Goal: Task Accomplishment & Management: Manage account settings

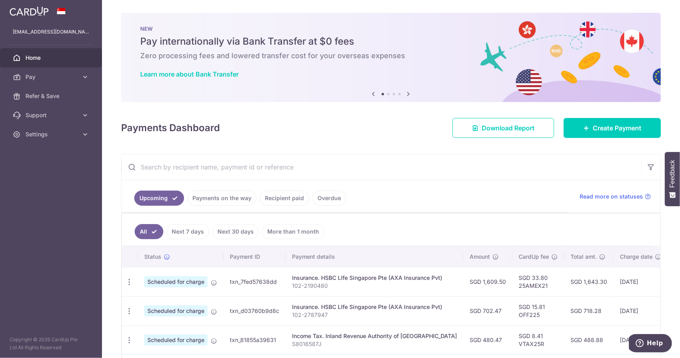
scroll to position [80, 0]
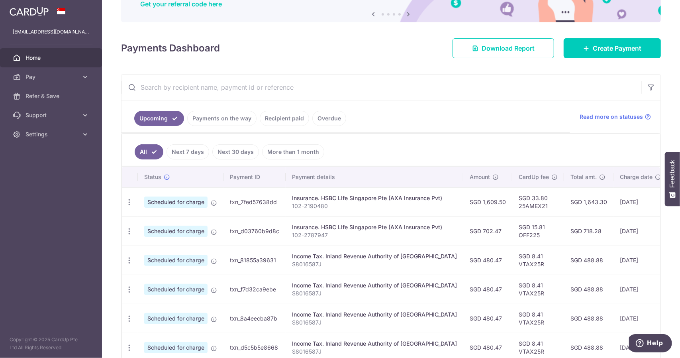
click at [543, 231] on td "SGD 15.81 OFF225" at bounding box center [538, 230] width 52 height 29
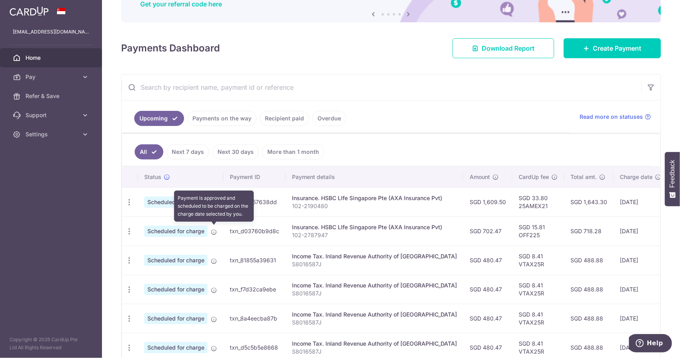
click at [214, 229] on icon at bounding box center [214, 232] width 6 height 6
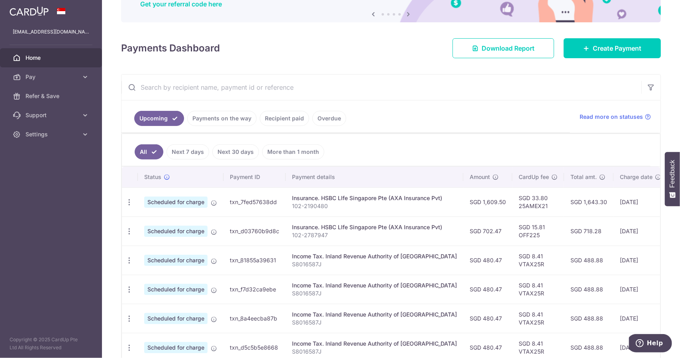
click at [183, 230] on span "Scheduled for charge" at bounding box center [175, 231] width 63 height 11
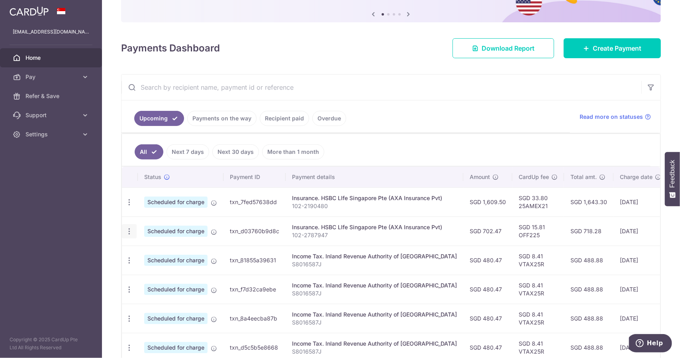
click at [127, 229] on icon "button" at bounding box center [129, 231] width 8 height 8
click at [514, 262] on td "SGD 8.41 VTAX25R" at bounding box center [538, 259] width 52 height 29
click at [583, 229] on td "SGD 718.28" at bounding box center [588, 230] width 49 height 29
click at [614, 228] on td "02/10/2025" at bounding box center [641, 230] width 54 height 29
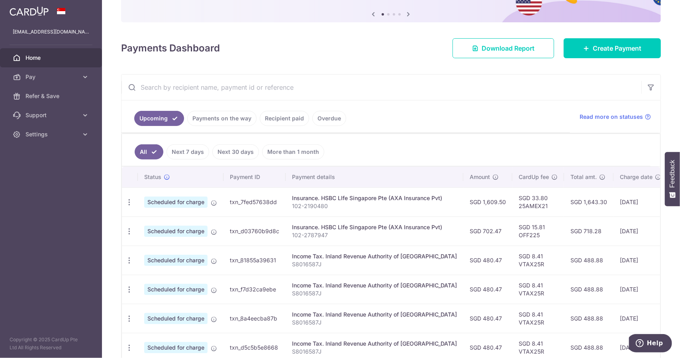
click at [632, 231] on td "02/10/2025" at bounding box center [641, 230] width 54 height 29
click at [271, 229] on td "txn_d03760b9d8c" at bounding box center [255, 230] width 62 height 29
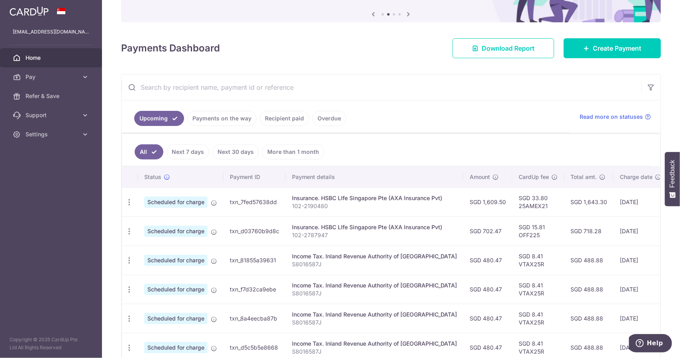
click at [233, 233] on td "txn_d03760b9d8c" at bounding box center [255, 230] width 62 height 29
click at [314, 239] on td "Insurance. HSBC LIfe Singapore Pte (AXA Insurance Pvt) 102-2787947" at bounding box center [375, 230] width 178 height 29
drag, startPoint x: 358, startPoint y: 235, endPoint x: 343, endPoint y: 237, distance: 14.5
click at [343, 237] on td "Insurance. HSBC LIfe Singapore Pte (AXA Insurance Pvt) 102-2787947" at bounding box center [375, 230] width 178 height 29
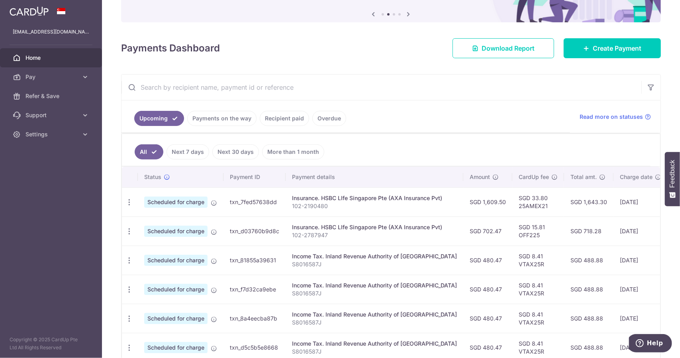
click at [335, 116] on link "Overdue" at bounding box center [329, 118] width 34 height 15
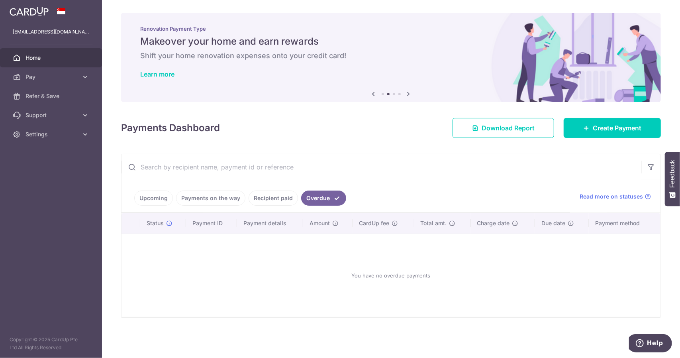
click at [156, 195] on link "Upcoming" at bounding box center [153, 197] width 39 height 15
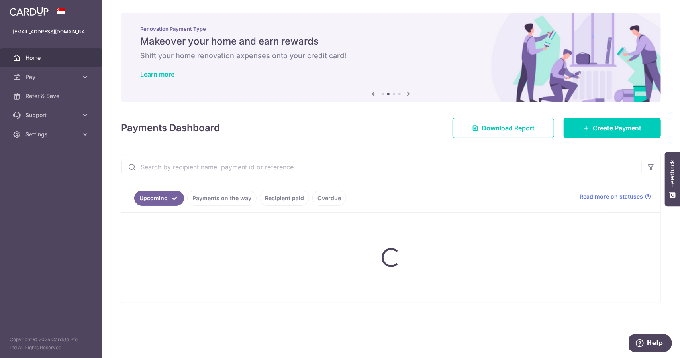
click at [207, 201] on ul "Upcoming Payments on the way Recipient paid Overdue" at bounding box center [346, 196] width 449 height 32
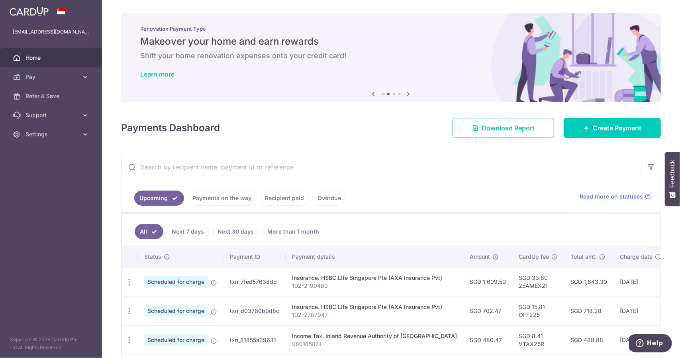
click at [215, 198] on link "Payments on the way" at bounding box center [221, 197] width 69 height 15
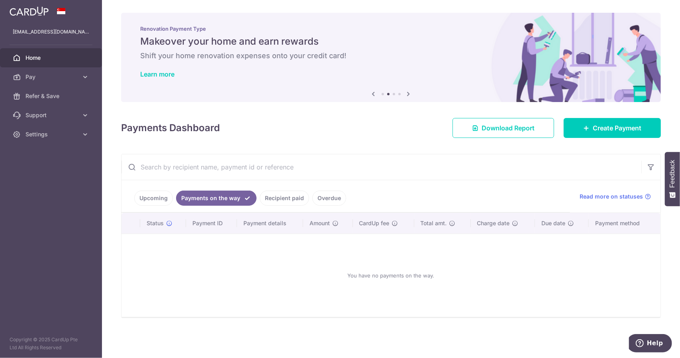
click at [288, 200] on link "Recipient paid" at bounding box center [284, 197] width 49 height 15
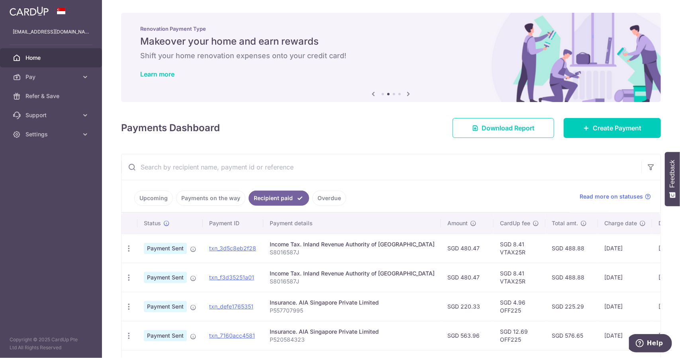
click at [144, 200] on link "Upcoming" at bounding box center [153, 197] width 39 height 15
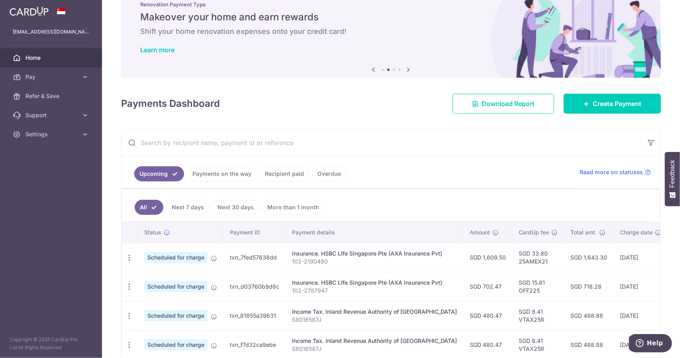
scroll to position [120, 0]
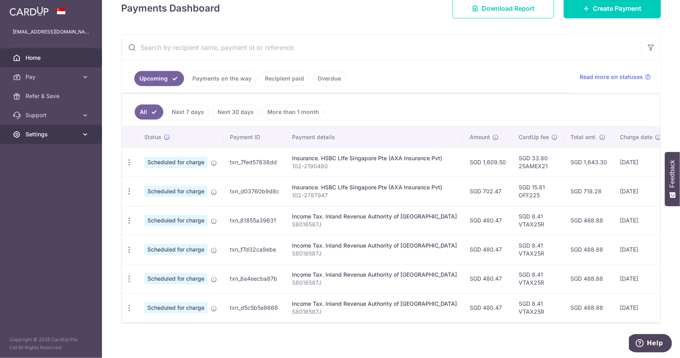
click at [76, 135] on span "Settings" at bounding box center [51, 134] width 53 height 8
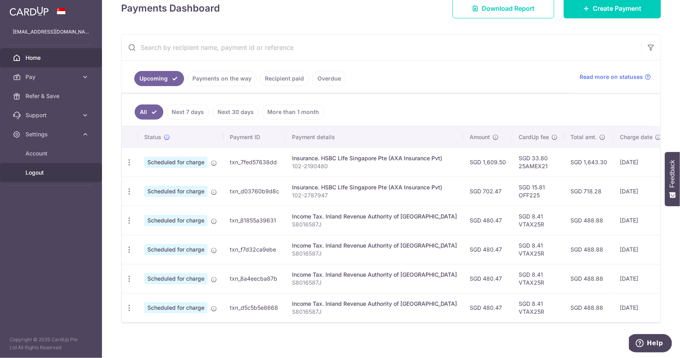
click at [60, 177] on link "Logout" at bounding box center [51, 172] width 102 height 19
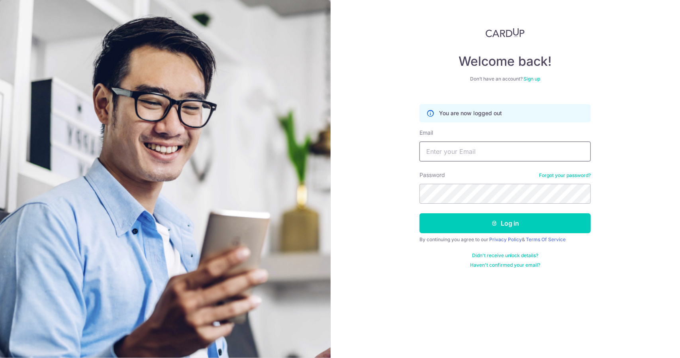
drag, startPoint x: 0, startPoint y: 0, endPoint x: 480, endPoint y: 149, distance: 502.8
click at [480, 149] on input "Email" at bounding box center [505, 151] width 171 height 20
click at [671, 189] on div "Welcome back! Don’t have an account? Sign up You are now logged out Email Passw…" at bounding box center [506, 179] width 350 height 358
click at [452, 145] on input "Email" at bounding box center [505, 151] width 171 height 20
type input "[PERSON_NAME][EMAIL_ADDRESS][DOMAIN_NAME]"
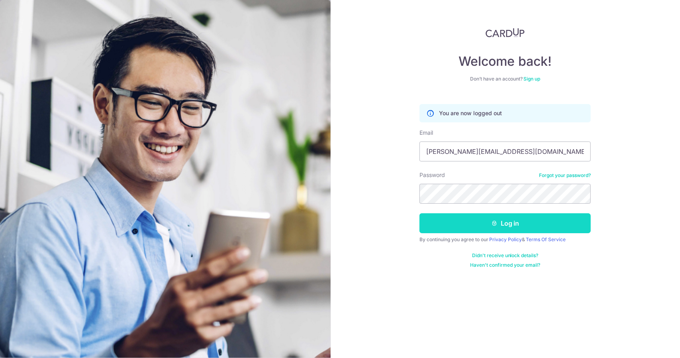
click at [477, 224] on button "Log in" at bounding box center [505, 223] width 171 height 20
